Goal: Transaction & Acquisition: Purchase product/service

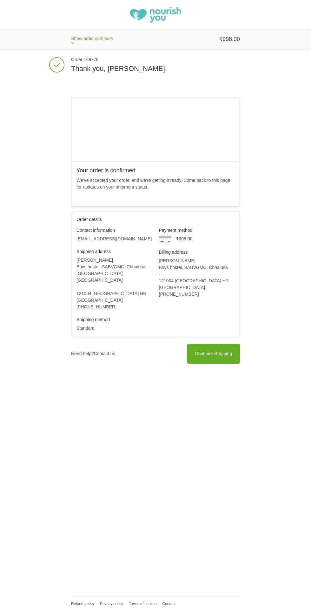
click at [0, 308] on div "Thank you for your purchase! Order 169776 Thank you, Gourav! Your order is conf…" at bounding box center [155, 331] width 311 height 563
